Goal: Find specific page/section

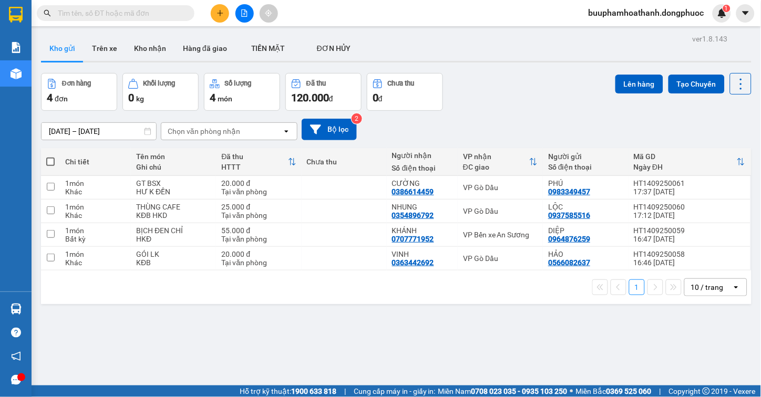
scroll to position [48, 0]
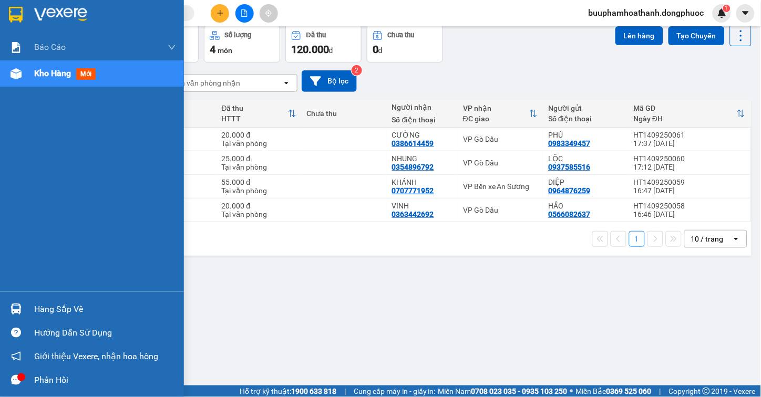
click at [34, 309] on div "Hàng sắp về" at bounding box center [105, 310] width 142 height 16
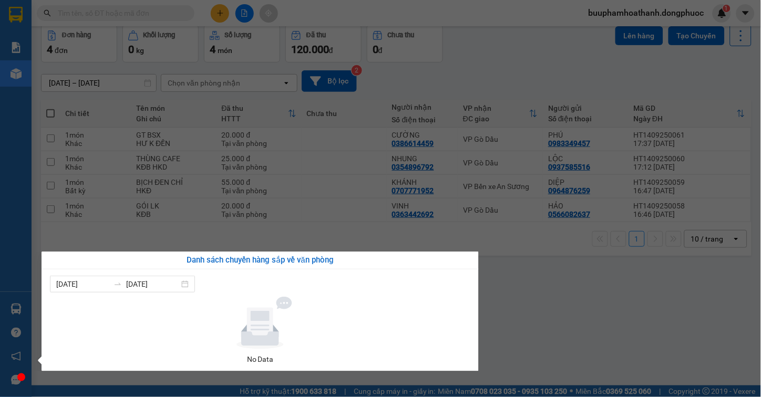
click at [586, 305] on section "Kết quả tìm kiếm ( 0 ) Bộ lọc Thuộc VP này No Data buuphamhoathanh.dongphuoc 1 …" at bounding box center [380, 198] width 761 height 397
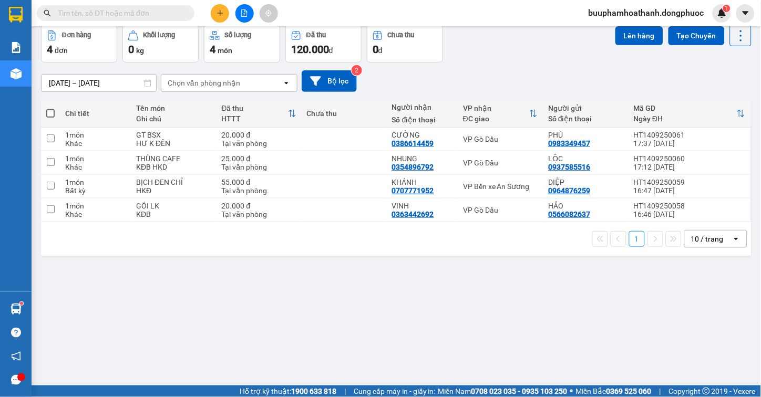
click at [305, 327] on div "ver 1.8.143 Kho gửi Trên xe Kho nhận Hàng đã giao TIỀN MẶT ĐƠN HỦY Đơn hàng 4…" at bounding box center [396, 181] width 719 height 397
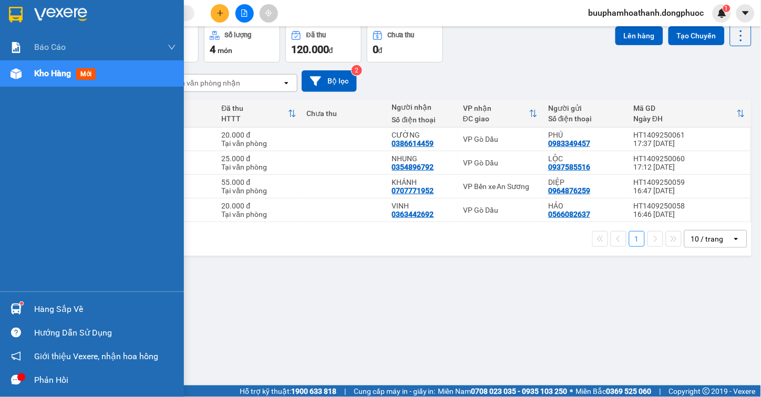
click at [22, 317] on div at bounding box center [16, 309] width 18 height 18
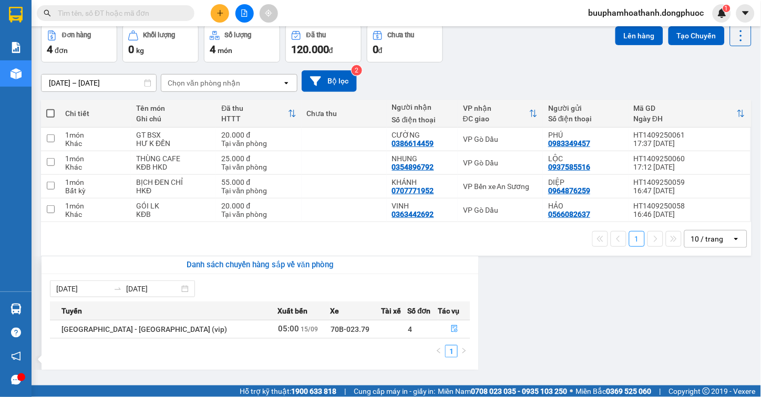
click at [623, 333] on section "Kết quả tìm kiếm ( 0 ) Bộ lọc Thuộc VP này No Data buuphamhoathanh.dongphuoc 1 …" at bounding box center [380, 198] width 761 height 397
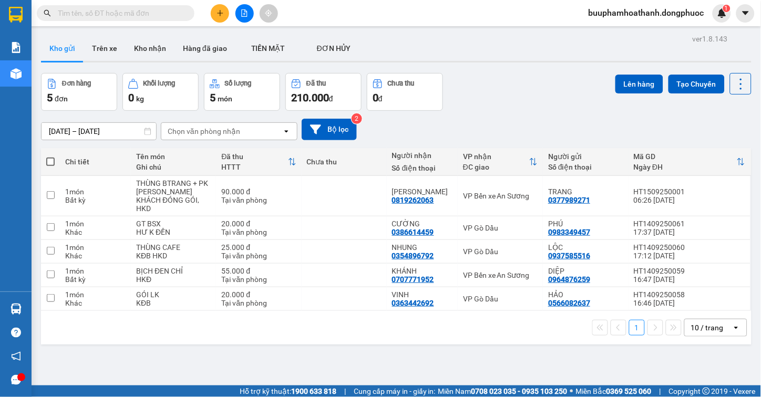
scroll to position [48, 0]
